Goal: Task Accomplishment & Management: Complete application form

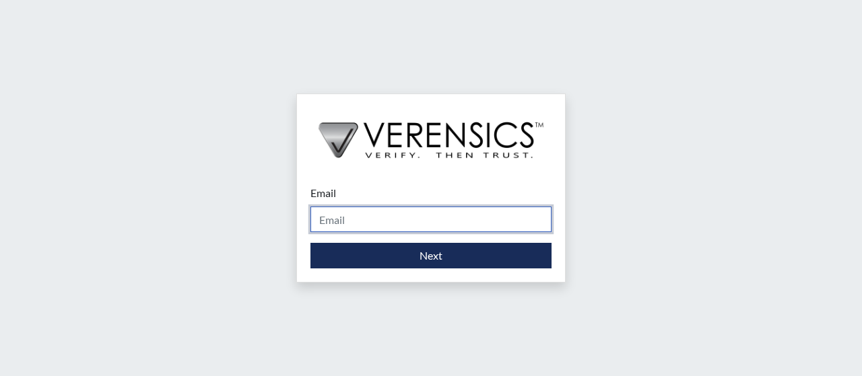
click at [420, 221] on input "Email" at bounding box center [430, 220] width 241 height 26
type input "[EMAIL_ADDRESS][DOMAIN_NAME]"
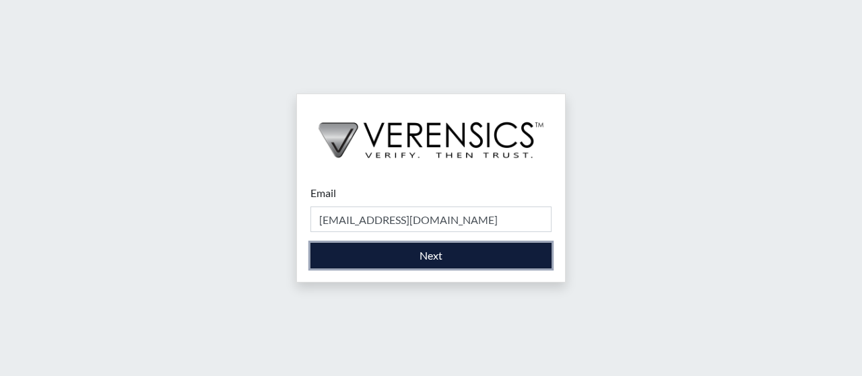
click at [466, 265] on button "Next" at bounding box center [430, 256] width 241 height 26
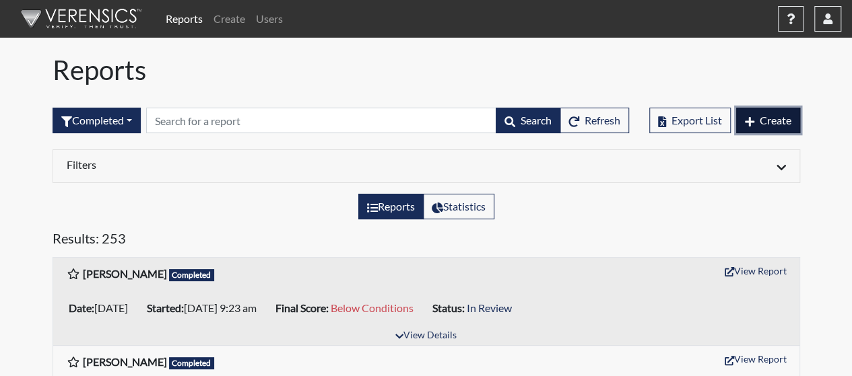
click at [753, 123] on button "Create" at bounding box center [768, 121] width 64 height 26
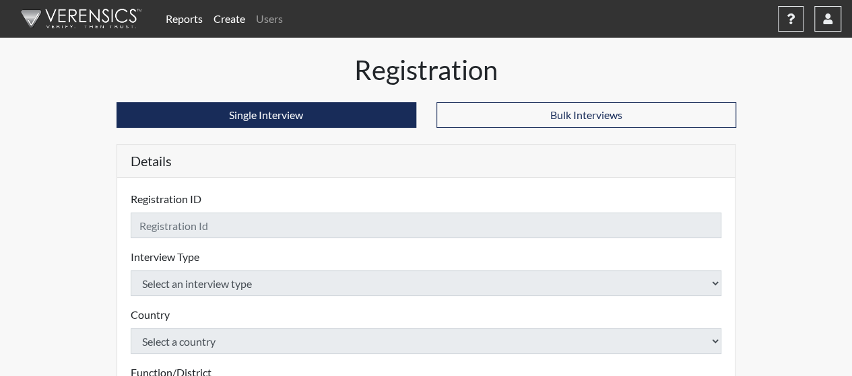
checkbox input "true"
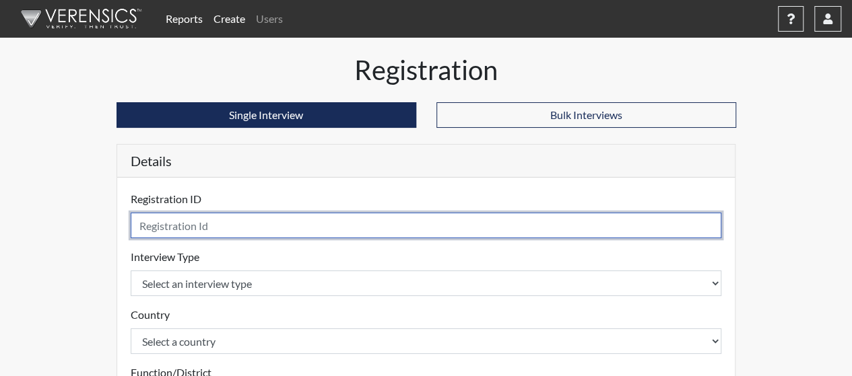
click at [237, 213] on input "text" at bounding box center [426, 226] width 591 height 26
click at [232, 232] on input "text" at bounding box center [426, 226] width 591 height 26
type input "[PERSON_NAME]"
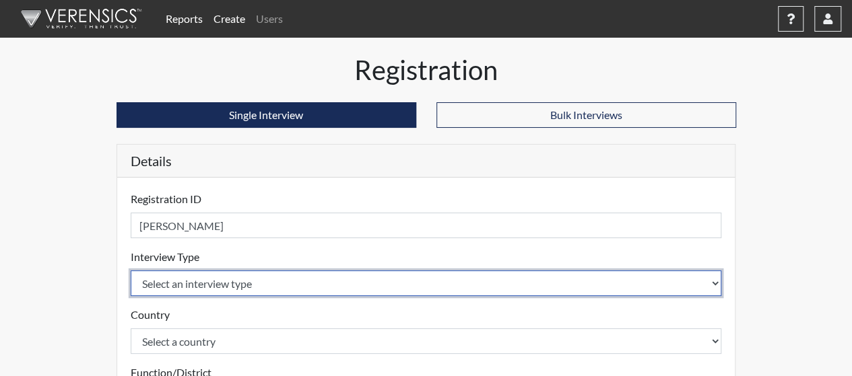
click at [493, 280] on select "Select an interview type Community Supervision Corrections Pre-Employment" at bounding box center [426, 284] width 591 height 26
select select "ff733e93-e1bf-11ea-9c9f-0eff0cf7eb8f"
click at [131, 271] on select "Select an interview type Community Supervision Corrections Pre-Employment" at bounding box center [426, 284] width 591 height 26
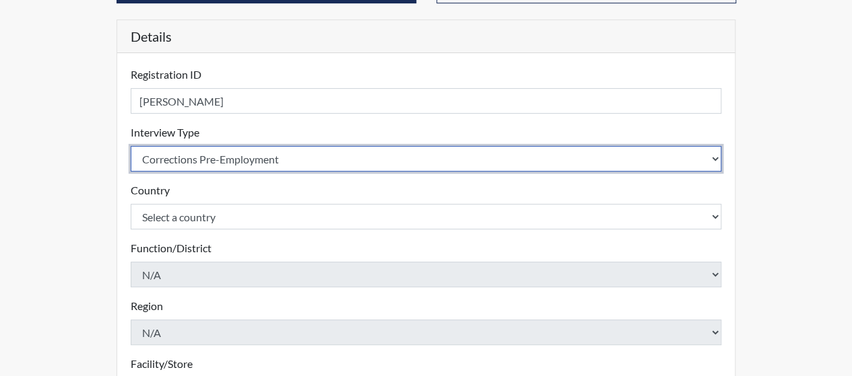
scroll to position [123, 0]
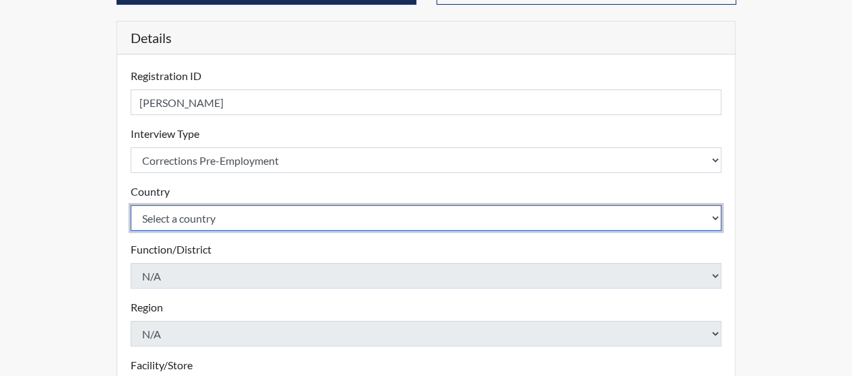
click at [396, 217] on select "Select a country [GEOGRAPHIC_DATA] [GEOGRAPHIC_DATA]" at bounding box center [426, 218] width 591 height 26
select select "united-states-of-[GEOGRAPHIC_DATA]"
click at [131, 205] on select "Select a country [GEOGRAPHIC_DATA] [GEOGRAPHIC_DATA]" at bounding box center [426, 218] width 591 height 26
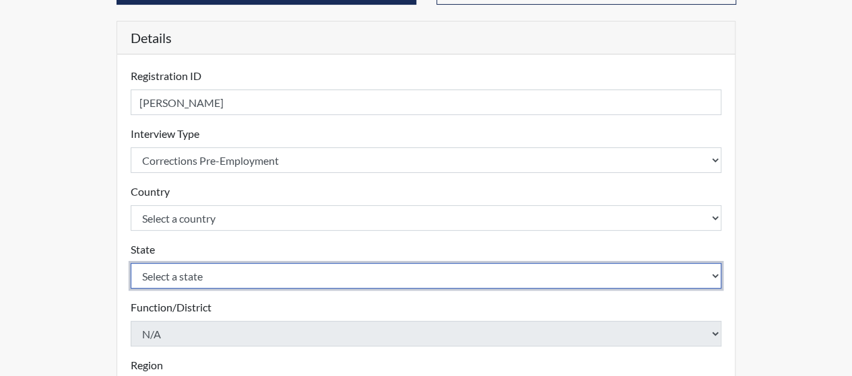
click at [640, 268] on select "Select a state [US_STATE] [US_STATE] [US_STATE] [US_STATE] [US_STATE] [US_STATE…" at bounding box center [426, 276] width 591 height 26
select select "GA"
click at [131, 263] on select "Select a state [US_STATE] [US_STATE] [US_STATE] [US_STATE] [US_STATE] [US_STATE…" at bounding box center [426, 276] width 591 height 26
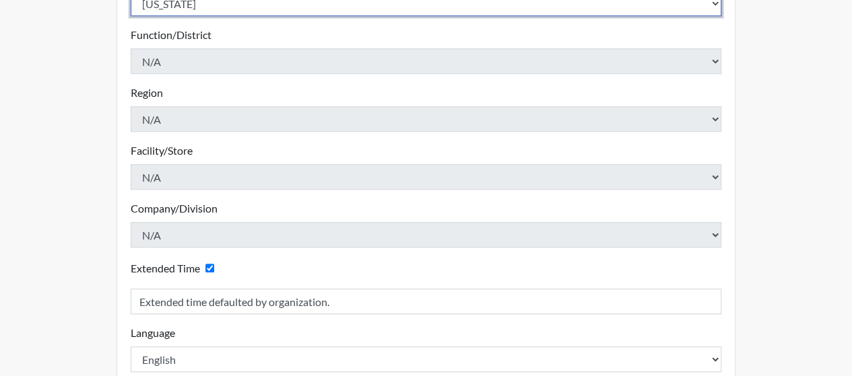
scroll to position [473, 0]
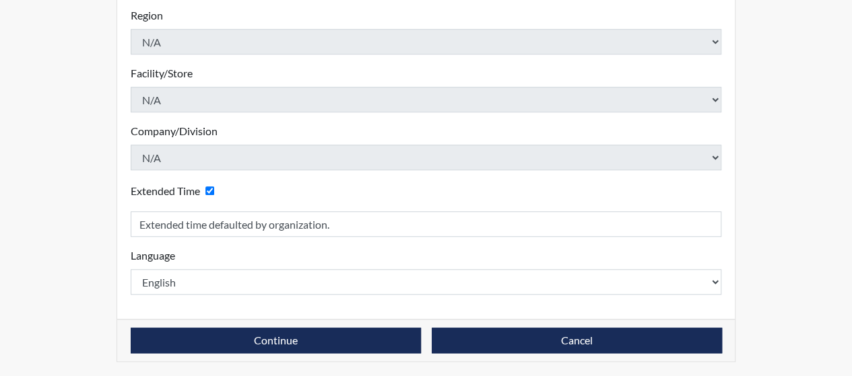
click at [291, 325] on div "Continue Cancel" at bounding box center [426, 340] width 618 height 42
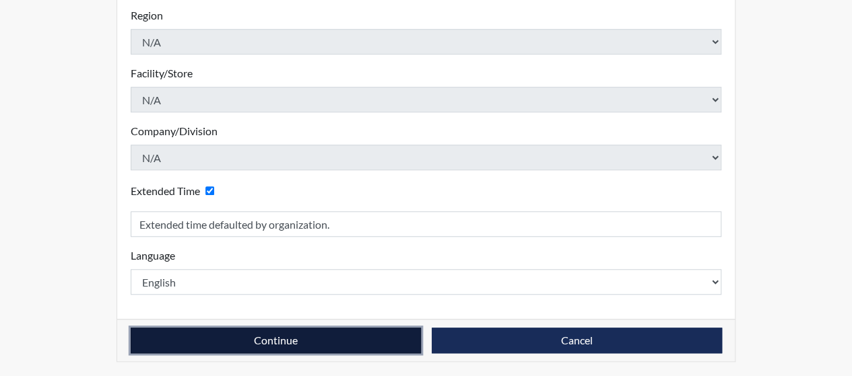
click at [291, 335] on button "Continue" at bounding box center [276, 341] width 290 height 26
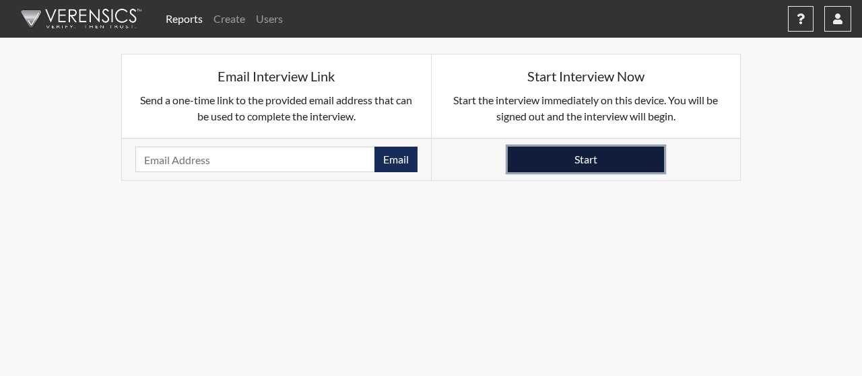
click at [610, 147] on button "Start" at bounding box center [586, 160] width 156 height 26
